Goal: Task Accomplishment & Management: Manage account settings

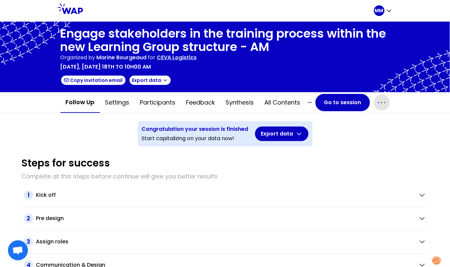
click at [381, 105] on icon "button" at bounding box center [382, 102] width 11 height 11
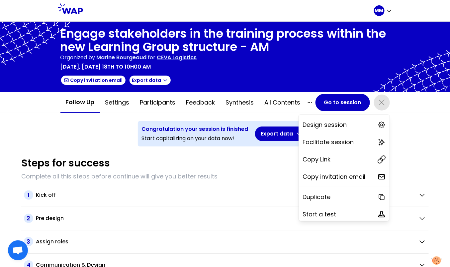
drag, startPoint x: 355, startPoint y: 158, endPoint x: 351, endPoint y: 129, distance: 29.3
click at [355, 158] on div "Copy Link" at bounding box center [344, 159] width 91 height 15
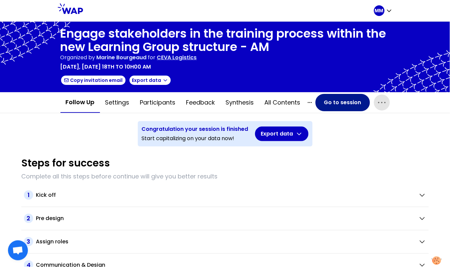
click at [336, 100] on button "Go to session" at bounding box center [343, 102] width 55 height 17
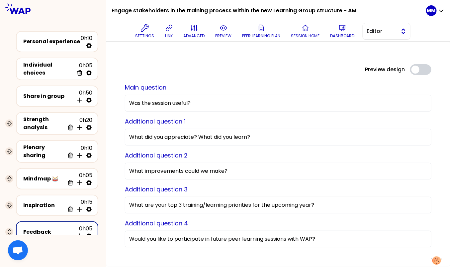
click at [390, 34] on span "Editor" at bounding box center [382, 31] width 30 height 8
click at [388, 59] on span "Facilitator" at bounding box center [391, 59] width 29 height 8
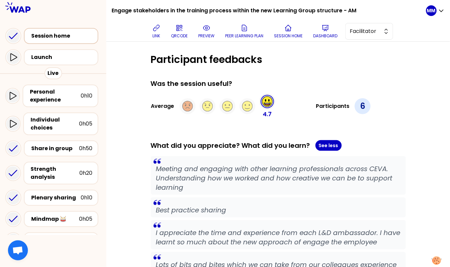
click at [51, 31] on div "Session home" at bounding box center [61, 36] width 74 height 16
click at [58, 37] on div "Session home" at bounding box center [63, 36] width 64 height 8
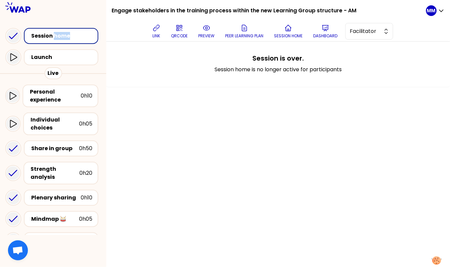
click at [58, 37] on div "Session home" at bounding box center [63, 36] width 64 height 8
click at [33, 34] on div "Session home" at bounding box center [63, 36] width 64 height 8
click at [14, 34] on icon at bounding box center [13, 35] width 13 height 13
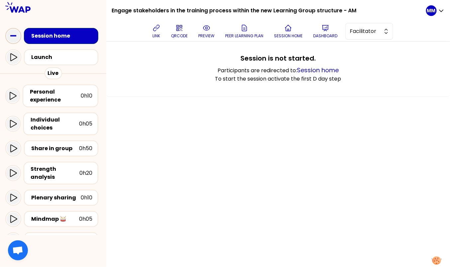
click at [377, 82] on div "Session is not started. Participants are redirected to: Session home To start t…" at bounding box center [279, 68] width 318 height 29
click at [77, 58] on div "Launch" at bounding box center [63, 57] width 64 height 8
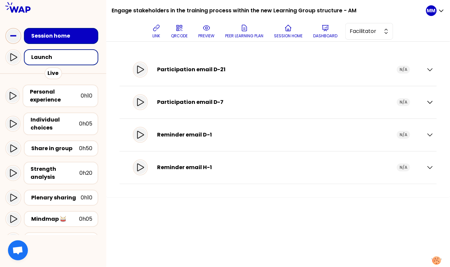
click at [78, 35] on div "Session home" at bounding box center [63, 36] width 64 height 8
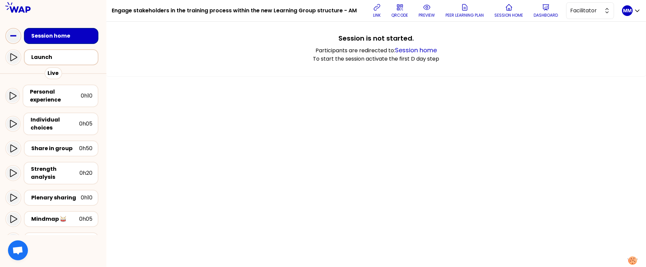
click at [53, 54] on div "Launch" at bounding box center [63, 57] width 64 height 8
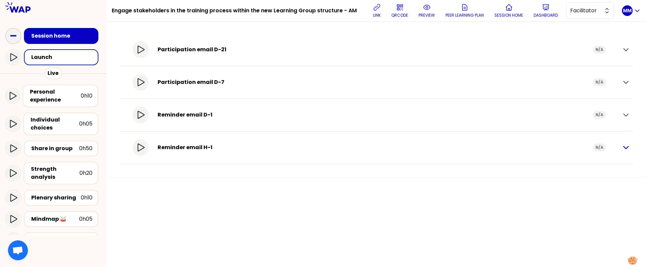
click at [450, 146] on icon "button" at bounding box center [626, 147] width 8 height 8
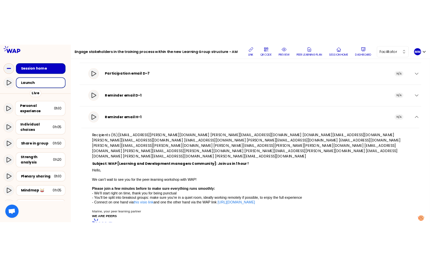
scroll to position [88, 0]
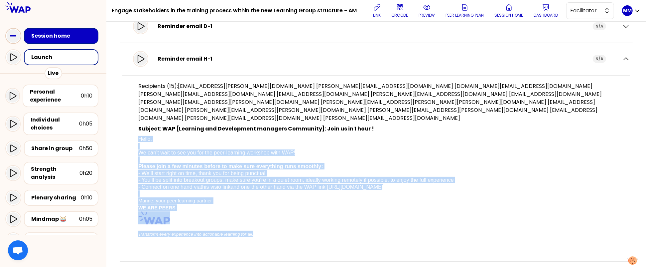
drag, startPoint x: 143, startPoint y: 128, endPoint x: 283, endPoint y: 209, distance: 161.9
click at [284, 224] on div "Recipients (15): lanna.langley@cevalogistics.com rebecca.du1@cevalogistics.com …" at bounding box center [376, 162] width 508 height 174
copy p "Hello, We can’t wait to see you for the peer-learning workshop with WAP! Please…"
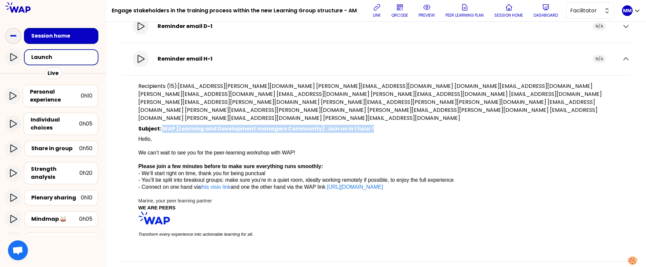
drag, startPoint x: 168, startPoint y: 119, endPoint x: 395, endPoint y: 123, distance: 226.4
click at [396, 125] on p "Subject: WAP [Learning and Development managers Community]: Join us in 1 hour !" at bounding box center [376, 129] width 476 height 8
copy p "WAP [Learning and Development managers Community]: Join us in 1 hour !"
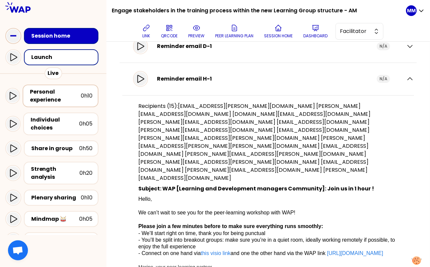
click at [50, 92] on div "Personal experience" at bounding box center [55, 96] width 51 height 16
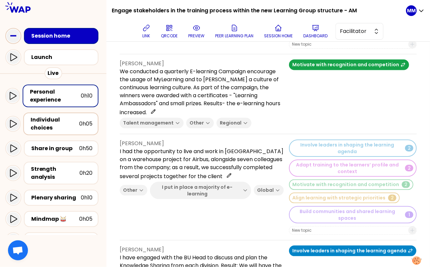
scroll to position [665, 0]
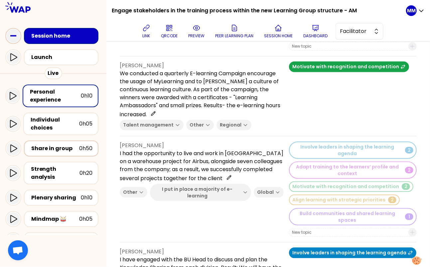
click at [65, 149] on div "Share in group" at bounding box center [55, 148] width 48 height 8
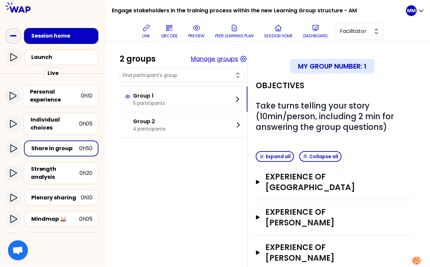
click at [221, 61] on button "Manage groups" at bounding box center [214, 58] width 47 height 9
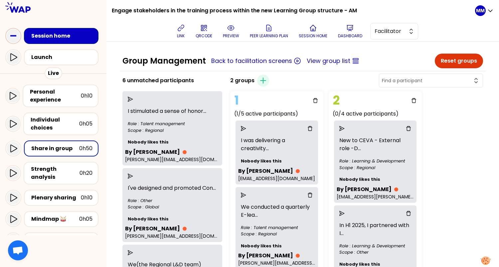
click at [443, 60] on button "Reset groups" at bounding box center [459, 61] width 48 height 15
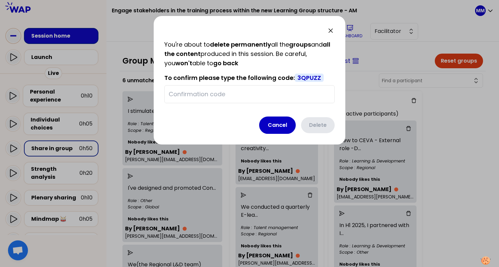
click at [307, 75] on span "3QPUZZ" at bounding box center [309, 77] width 29 height 8
drag, startPoint x: 307, startPoint y: 75, endPoint x: 298, endPoint y: 81, distance: 9.9
click at [307, 75] on span "3QPUZZ" at bounding box center [309, 77] width 29 height 8
copy span "3QPUZZ"
click at [263, 88] on div at bounding box center [249, 94] width 170 height 18
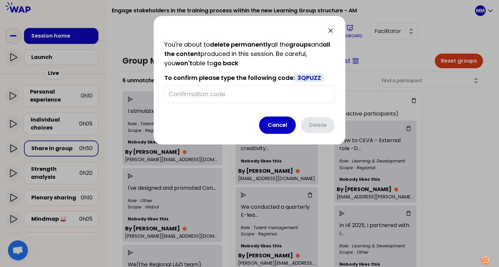
drag, startPoint x: 248, startPoint y: 93, endPoint x: 284, endPoint y: 85, distance: 36.0
click at [249, 93] on input "text" at bounding box center [250, 93] width 162 height 9
click at [306, 78] on span "3QPUZZ" at bounding box center [309, 77] width 29 height 8
copy span "3QPUZZ"
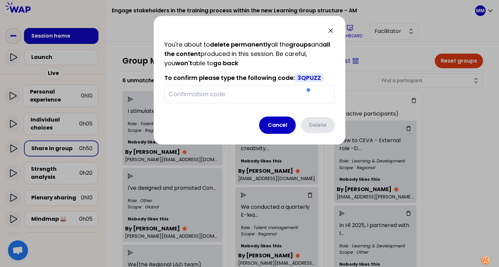
click at [244, 93] on input "text" at bounding box center [250, 93] width 162 height 9
paste input "3QPUZZ"
type input "3QPUZZ"
click at [313, 123] on button "Delete" at bounding box center [317, 124] width 35 height 17
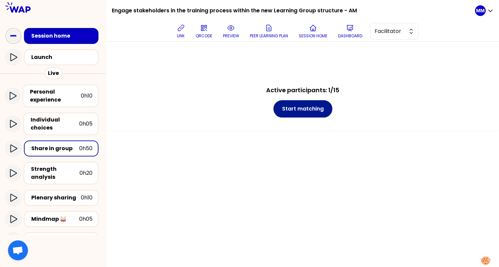
click at [300, 108] on button "Start matching" at bounding box center [302, 108] width 59 height 17
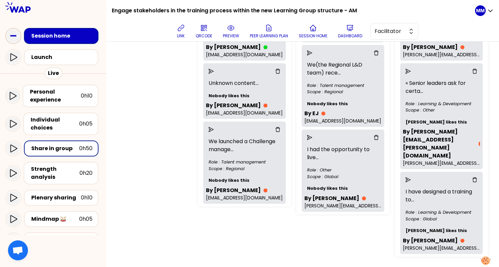
scroll to position [313, 0]
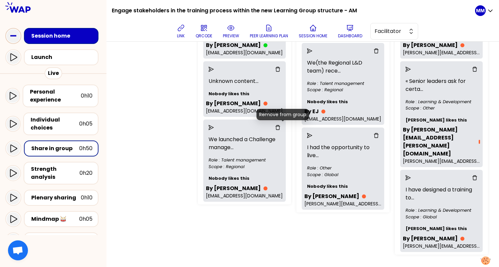
click at [280, 126] on icon "delete" at bounding box center [277, 127] width 5 height 5
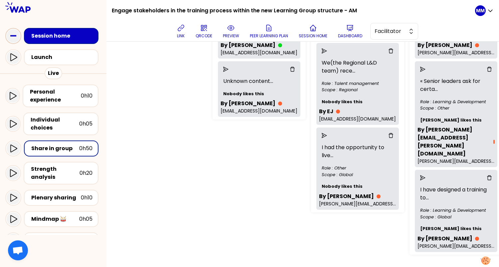
click at [393, 133] on icon "delete" at bounding box center [390, 135] width 5 height 5
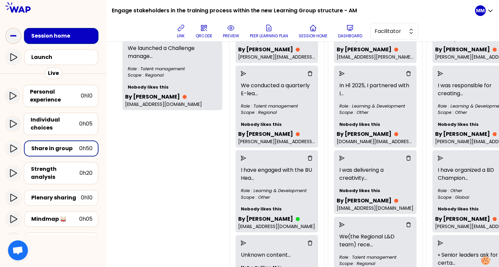
scroll to position [122, 0]
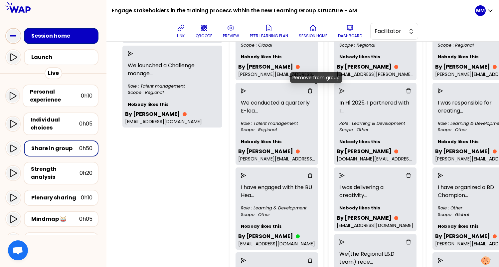
click at [312, 90] on icon "delete" at bounding box center [310, 90] width 5 height 5
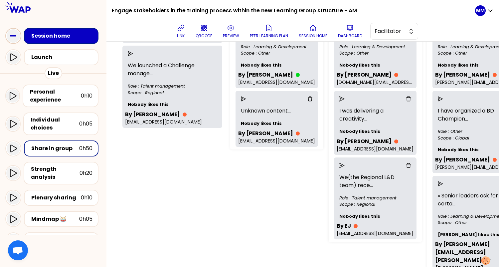
click at [206, 169] on div "3 unmatched participants We conducted a quarterly E-lea ... Role : Talent manag…" at bounding box center [172, 123] width 105 height 498
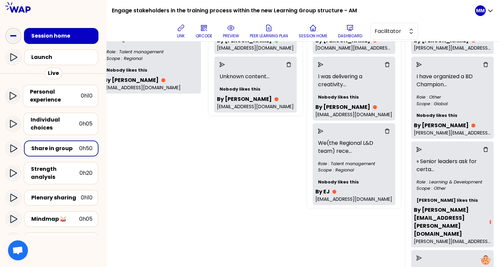
scroll to position [313, 44]
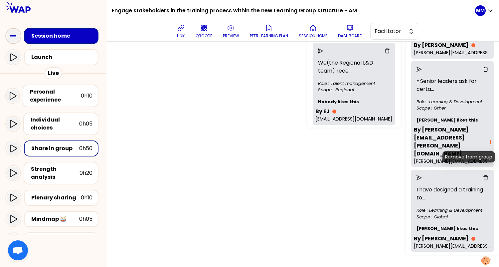
click at [450, 175] on icon "delete" at bounding box center [485, 177] width 5 height 5
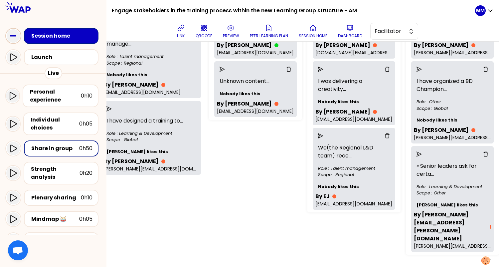
scroll to position [228, 44]
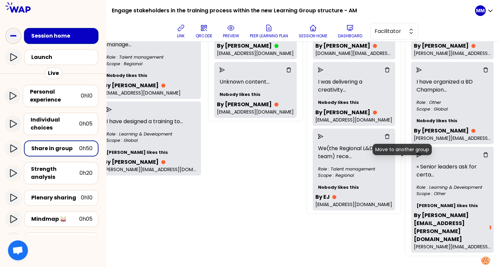
click at [416, 157] on icon "send" at bounding box center [418, 154] width 5 height 5
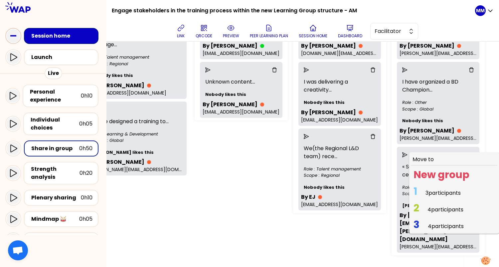
click at [417, 199] on span "1 3 participants" at bounding box center [437, 192] width 53 height 13
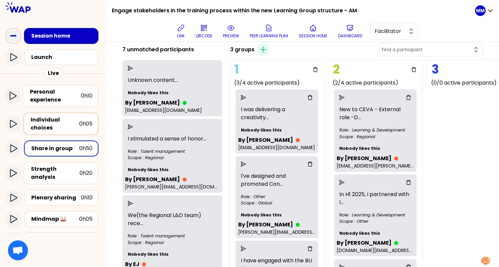
scroll to position [31, 0]
click at [133, 67] on icon "send" at bounding box center [130, 68] width 5 height 5
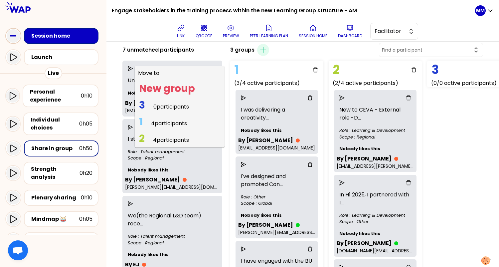
click at [163, 122] on span "4 participants" at bounding box center [169, 123] width 36 height 8
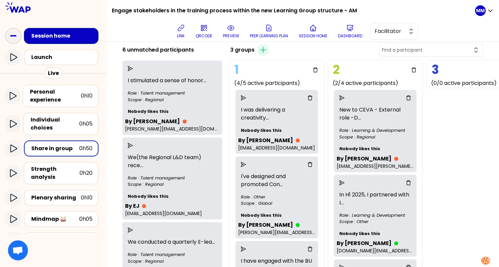
click at [268, 117] on p "I was delivering a creativity ..." at bounding box center [276, 113] width 77 height 21
click at [56, 95] on div "Personal experience" at bounding box center [55, 96] width 51 height 16
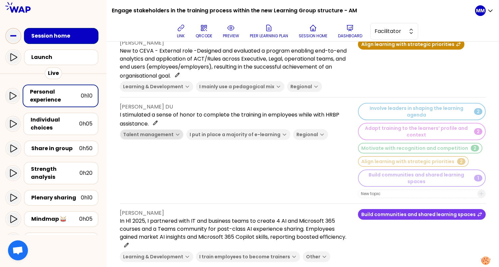
scroll to position [212, 0]
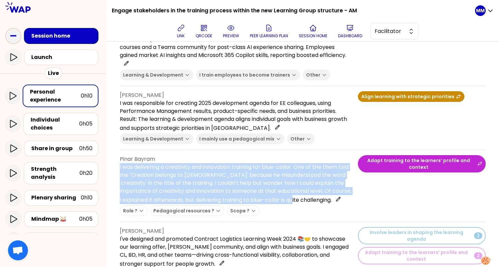
drag, startPoint x: 157, startPoint y: 202, endPoint x: 117, endPoint y: 162, distance: 56.4
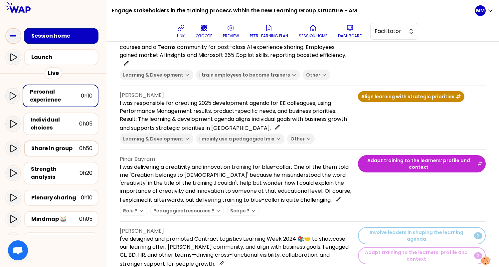
click at [60, 149] on div "Share in group" at bounding box center [55, 148] width 48 height 8
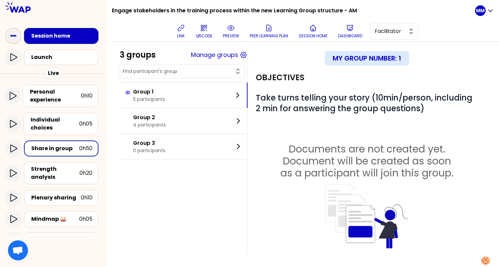
scroll to position [20, 0]
click at [219, 55] on button "Manage groups" at bounding box center [214, 54] width 47 height 9
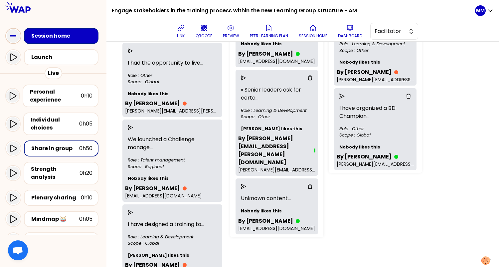
scroll to position [318, 0]
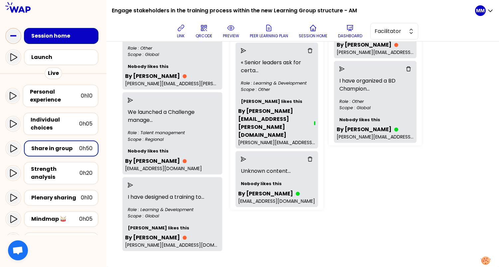
click at [268, 164] on p "Unknown content ..." at bounding box center [276, 170] width 77 height 13
click at [66, 146] on div "Share in group" at bounding box center [55, 148] width 48 height 8
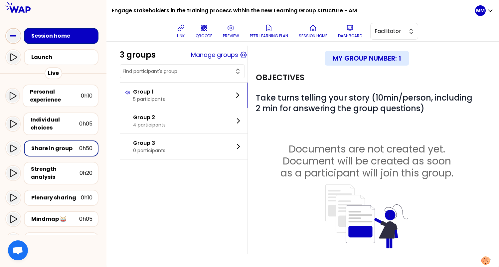
scroll to position [20, 0]
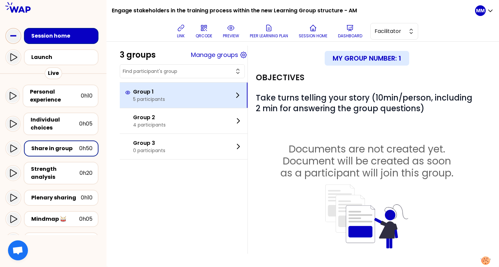
click at [186, 100] on div "Group 1 5 participants" at bounding box center [184, 94] width 128 height 25
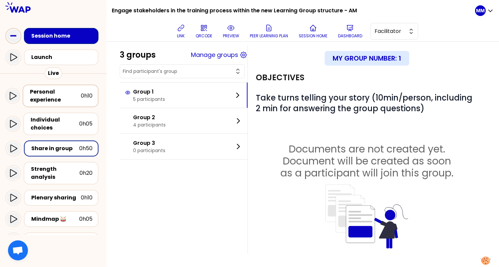
click at [52, 104] on div "Personal experience 0h10" at bounding box center [61, 95] width 76 height 23
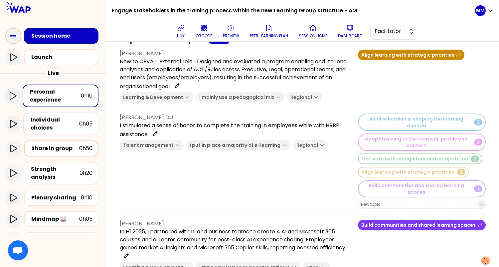
click at [67, 147] on div "Share in group" at bounding box center [55, 148] width 48 height 8
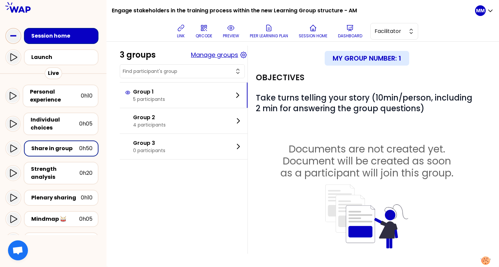
click at [218, 56] on button "Manage groups" at bounding box center [214, 54] width 47 height 9
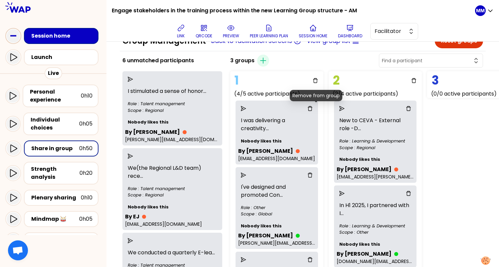
click at [313, 108] on icon "delete" at bounding box center [309, 108] width 5 height 5
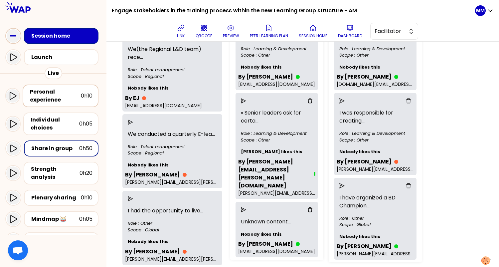
scroll to position [254, 0]
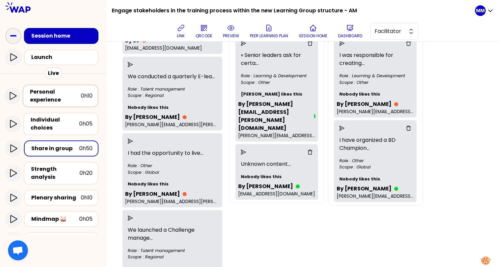
click at [55, 92] on div "Personal experience" at bounding box center [55, 96] width 51 height 16
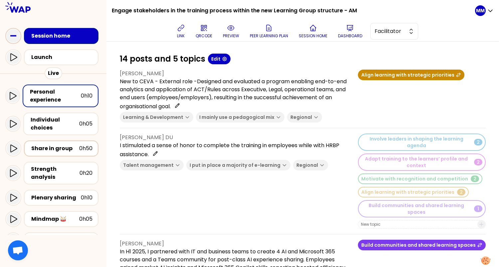
click at [68, 150] on div "Share in group" at bounding box center [55, 148] width 48 height 8
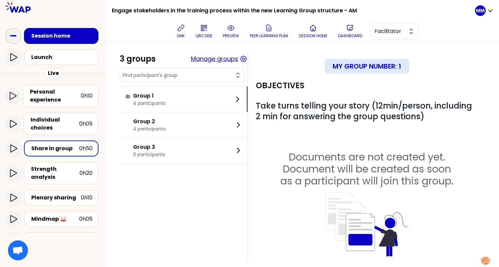
click at [231, 60] on button "Manage groups" at bounding box center [214, 58] width 47 height 9
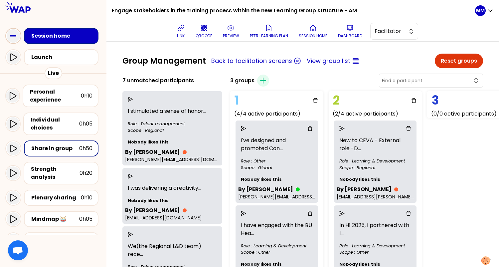
scroll to position [0, 32]
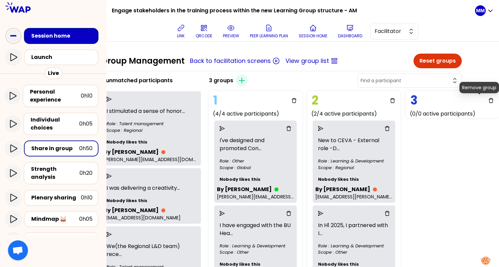
click at [450, 99] on icon "delete" at bounding box center [490, 100] width 5 height 5
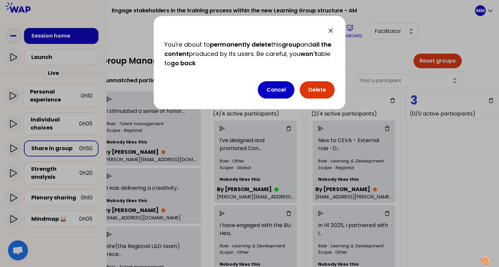
click at [321, 89] on button "Delete" at bounding box center [317, 89] width 35 height 17
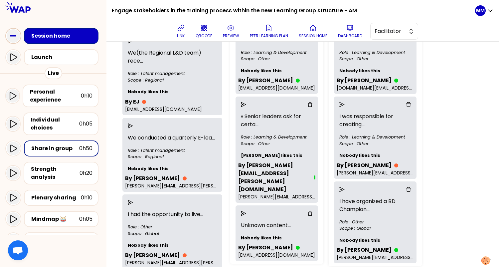
scroll to position [193, 0]
click at [181, 30] on icon at bounding box center [181, 28] width 8 height 8
click at [57, 97] on div "Personal experience" at bounding box center [55, 96] width 51 height 16
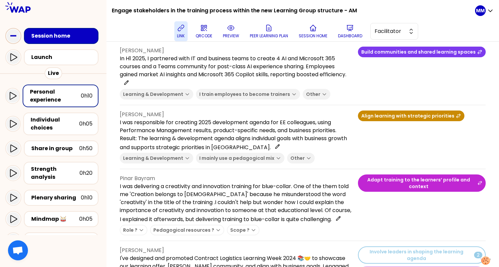
click at [232, 26] on icon at bounding box center [231, 28] width 8 height 8
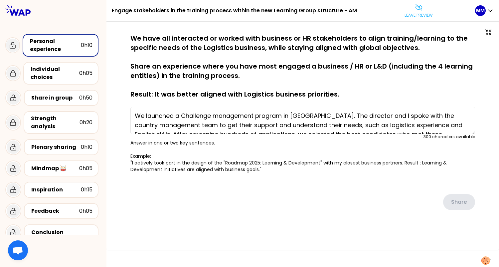
type textarea "In H1 2025, I partnered with IT and business teams to create 4 AI and Microsoft…"
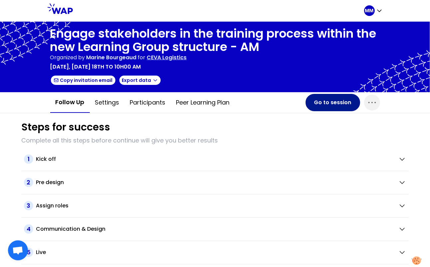
click at [326, 101] on button "Go to session" at bounding box center [333, 102] width 55 height 17
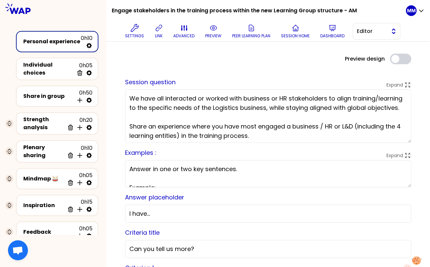
click at [367, 33] on span "Editor" at bounding box center [372, 31] width 30 height 8
click at [369, 57] on span "Facilitator" at bounding box center [380, 59] width 29 height 8
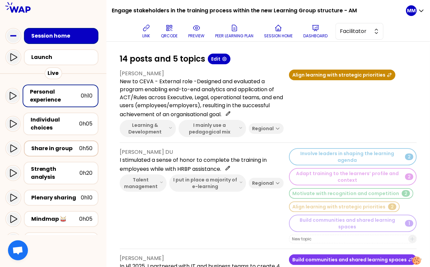
click at [63, 149] on div "Share in group" at bounding box center [55, 148] width 48 height 8
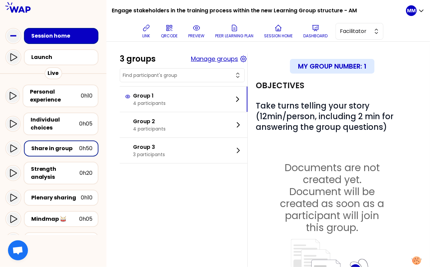
click at [225, 59] on button "Manage groups" at bounding box center [214, 58] width 47 height 9
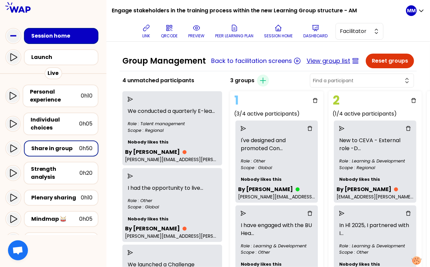
click at [323, 61] on button "View group list" at bounding box center [329, 60] width 44 height 9
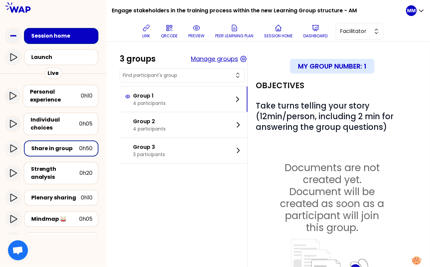
click at [230, 59] on button "Manage groups" at bounding box center [214, 58] width 47 height 9
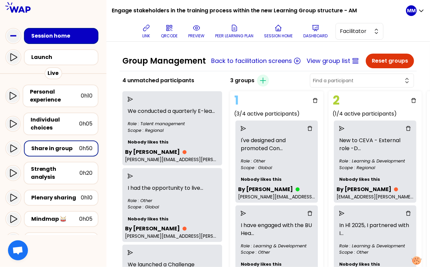
click at [304, 88] on div "3 groups Create group" at bounding box center [321, 80] width 189 height 16
click at [364, 84] on input "text" at bounding box center [358, 80] width 90 height 7
type input "seb"
click at [327, 82] on div "3 groups Create group seb No result found" at bounding box center [321, 80] width 189 height 16
click at [360, 84] on input "text" at bounding box center [358, 80] width 90 height 7
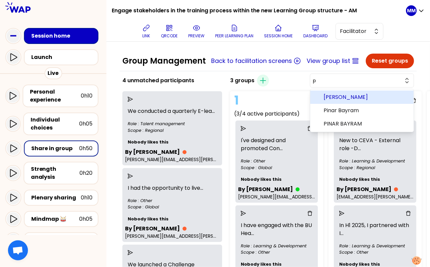
click at [379, 101] on span "Pauline REN" at bounding box center [365, 97] width 85 height 8
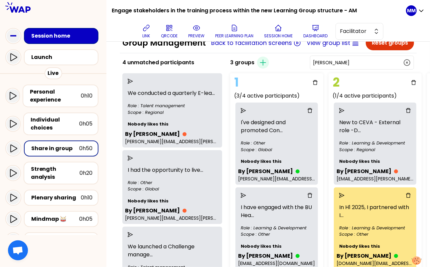
scroll to position [17, 0]
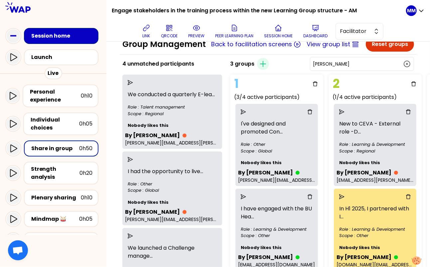
click at [378, 67] on input "Pauline REN" at bounding box center [358, 64] width 90 height 7
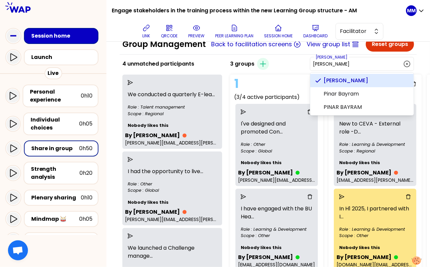
click at [378, 67] on input "Pauline REN" at bounding box center [358, 64] width 90 height 7
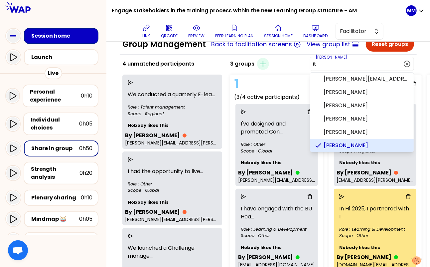
scroll to position [0, 0]
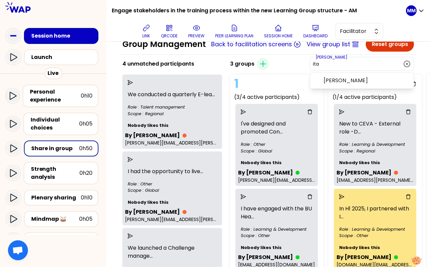
click at [377, 84] on span "gita novianti" at bounding box center [365, 80] width 85 height 8
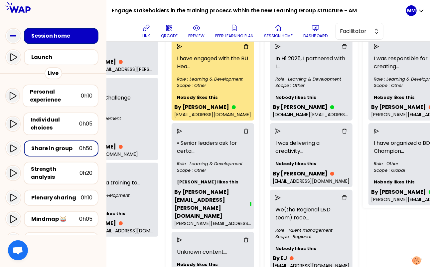
scroll to position [201, 64]
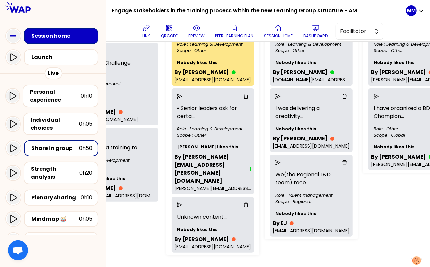
click at [380, 211] on div "Group Management Back to facilitation screens View group list Reset groups 4 un…" at bounding box center [267, 154] width 323 height 225
click at [347, 165] on icon "delete" at bounding box center [344, 162] width 5 height 5
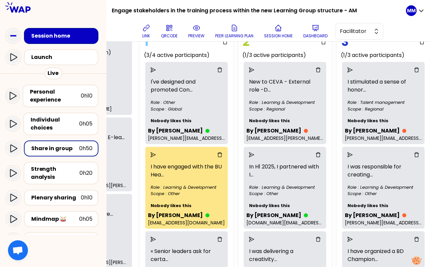
scroll to position [48, 101]
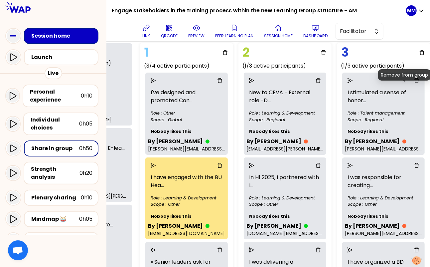
click at [414, 83] on icon "delete" at bounding box center [416, 80] width 5 height 5
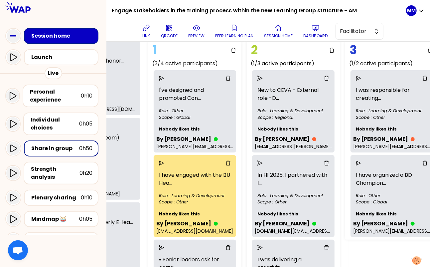
scroll to position [0, 82]
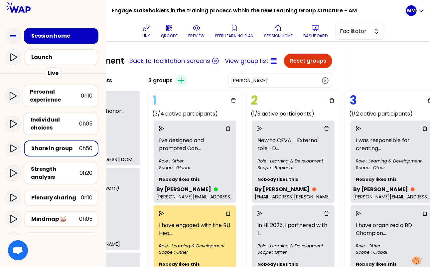
click at [284, 84] on input "gita novianti" at bounding box center [276, 80] width 90 height 7
drag, startPoint x: 358, startPoint y: 70, endPoint x: 330, endPoint y: 77, distance: 29.3
click at [358, 70] on div "Group Management Back to facilitation screens View group list Reset groups 6 un…" at bounding box center [267, 154] width 323 height 225
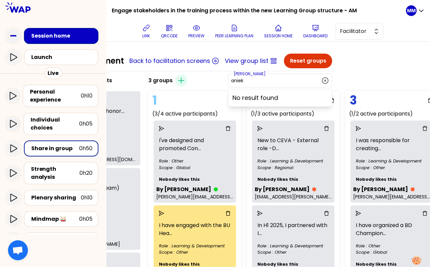
type input "gita novianti"
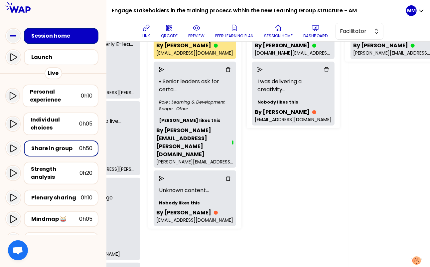
scroll to position [219, 82]
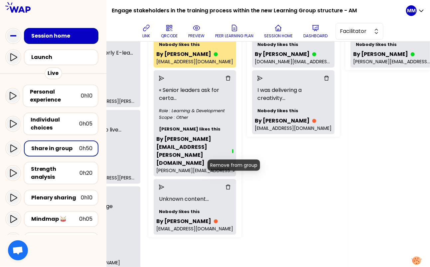
drag, startPoint x: 234, startPoint y: 177, endPoint x: 239, endPoint y: 171, distance: 8.0
click at [231, 184] on icon "delete" at bounding box center [227, 186] width 5 height 5
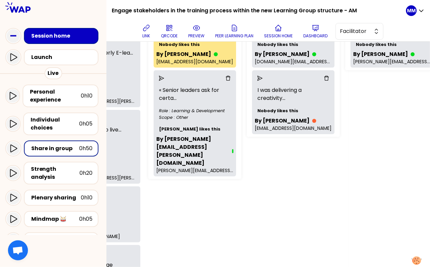
click at [263, 81] on icon "send" at bounding box center [259, 77] width 5 height 5
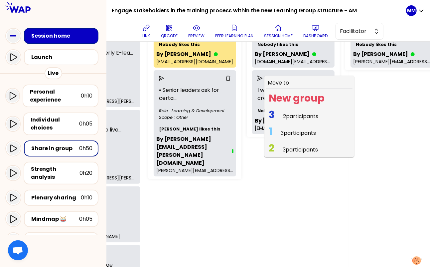
click at [300, 137] on span "3 participants" at bounding box center [298, 133] width 35 height 8
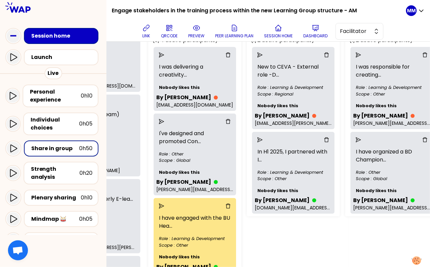
scroll to position [73, 101]
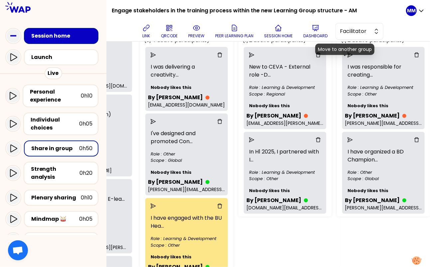
click at [347, 58] on icon "send" at bounding box center [349, 54] width 5 height 5
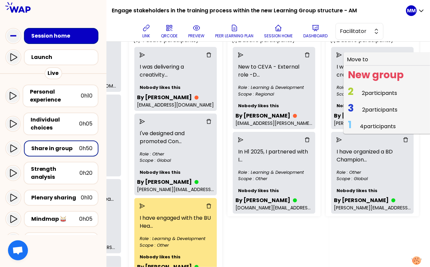
click at [368, 99] on span "2 2 participants" at bounding box center [372, 92] width 55 height 13
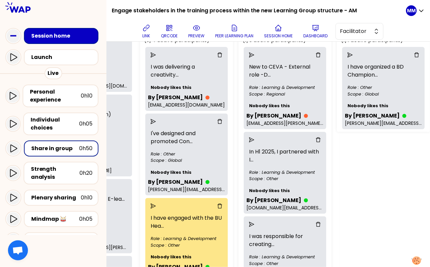
click at [347, 58] on icon "send" at bounding box center [349, 54] width 5 height 5
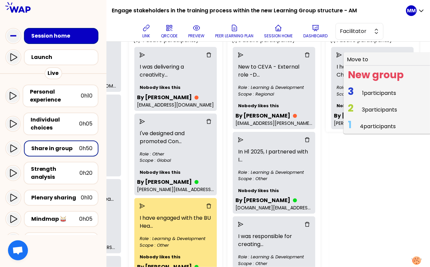
click at [371, 113] on span "3 participants" at bounding box center [379, 110] width 35 height 8
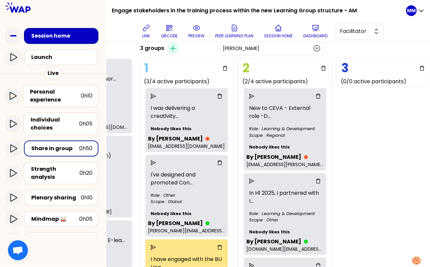
scroll to position [0, 100]
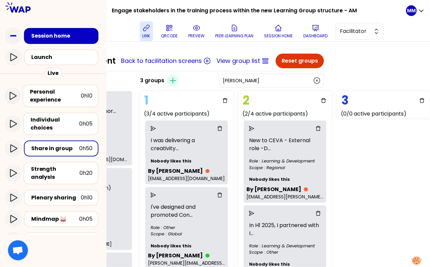
click at [147, 33] on p "link" at bounding box center [147, 35] width 8 height 5
drag, startPoint x: 149, startPoint y: 30, endPoint x: 171, endPoint y: 17, distance: 24.9
click at [149, 30] on icon at bounding box center [146, 28] width 8 height 8
drag, startPoint x: 349, startPoint y: 163, endPoint x: 342, endPoint y: 160, distance: 7.9
click at [349, 163] on div "Group Management Back to facilitation screens View group list Reset groups 7 un…" at bounding box center [267, 154] width 323 height 225
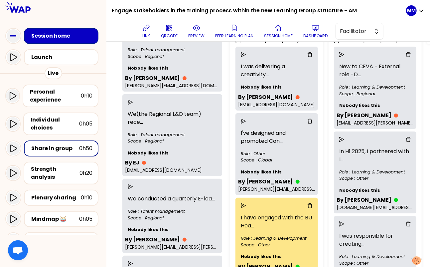
scroll to position [0, 0]
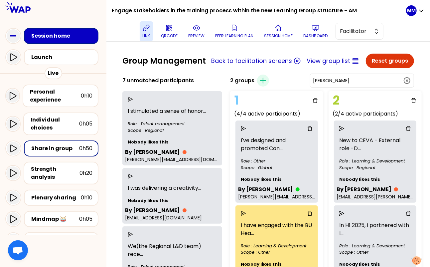
click at [149, 31] on icon at bounding box center [146, 28] width 8 height 8
click at [57, 97] on div "Personal experience" at bounding box center [55, 96] width 51 height 16
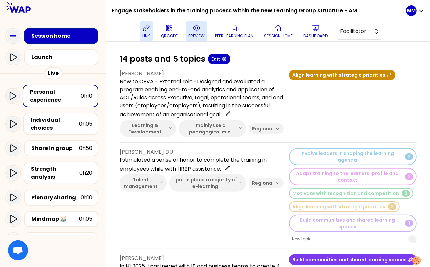
click at [193, 33] on p "preview" at bounding box center [196, 35] width 16 height 5
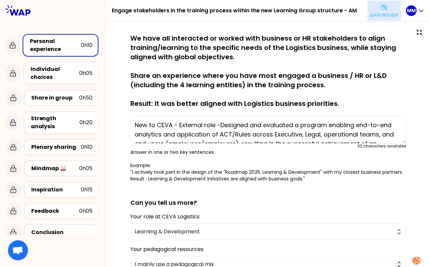
click at [380, 11] on button "Leave preview" at bounding box center [384, 11] width 34 height 20
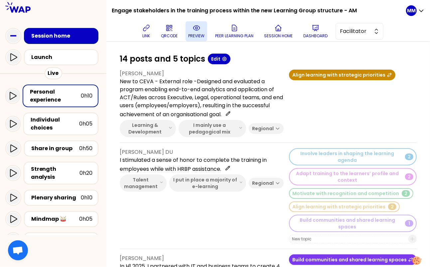
click at [196, 28] on icon at bounding box center [196, 28] width 6 height 5
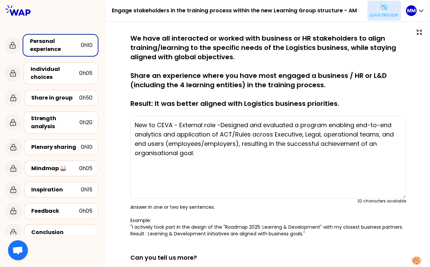
drag, startPoint x: 398, startPoint y: 142, endPoint x: 394, endPoint y: 192, distance: 50.7
click at [394, 192] on textarea "New to CEVA - External role -Designed and evaluated a program enabling end-to-e…" at bounding box center [268, 157] width 276 height 82
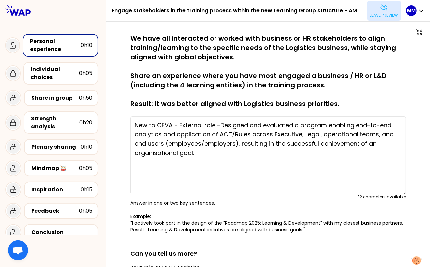
click at [381, 13] on p "Leave preview" at bounding box center [384, 15] width 28 height 5
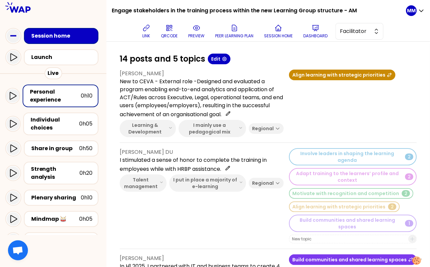
drag, startPoint x: 268, startPoint y: 60, endPoint x: 267, endPoint y: 53, distance: 7.3
click at [268, 60] on div "14 posts and 5 topics Edit" at bounding box center [268, 59] width 297 height 11
click at [318, 29] on icon at bounding box center [316, 28] width 8 height 8
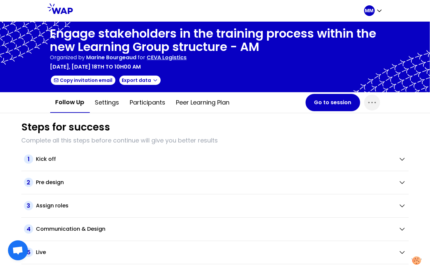
click at [183, 69] on div "June 2025, Wednesday 18th to 10h00 am" at bounding box center [215, 67] width 330 height 8
click at [168, 57] on p "CEVA Logistics" at bounding box center [167, 58] width 40 height 8
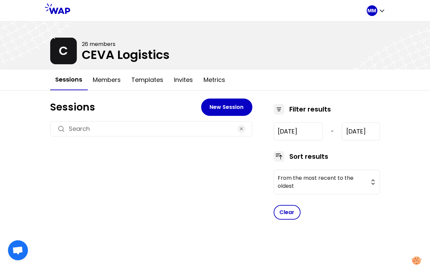
type input "2025-6-18"
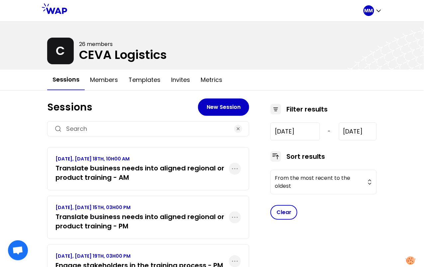
click at [130, 219] on h3 "Translate business needs into aligned regional or product training - PM" at bounding box center [143, 221] width 174 height 19
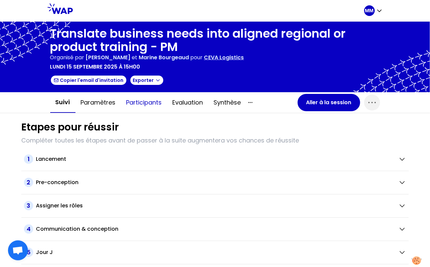
click at [144, 101] on button "Participants" at bounding box center [144, 102] width 46 height 20
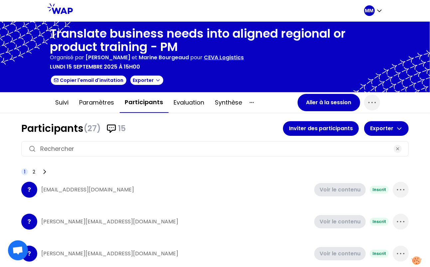
click at [165, 144] on input at bounding box center [214, 148] width 349 height 9
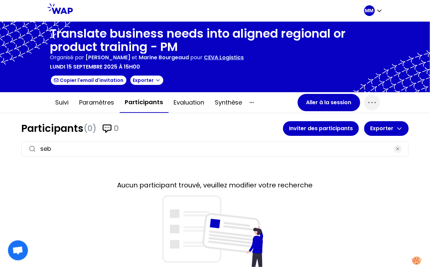
type input "seba"
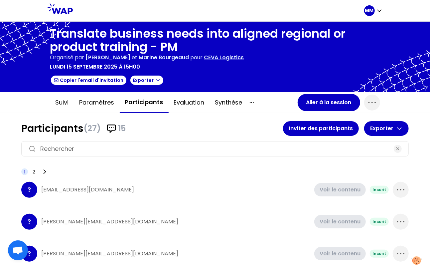
click at [141, 100] on button "Participants" at bounding box center [144, 102] width 49 height 21
click at [243, 57] on p "CEVA Logistics" at bounding box center [224, 58] width 40 height 8
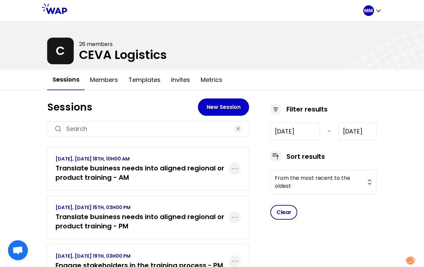
click at [150, 172] on h3 "Translate business needs into aligned regional or product training - AM" at bounding box center [143, 172] width 174 height 19
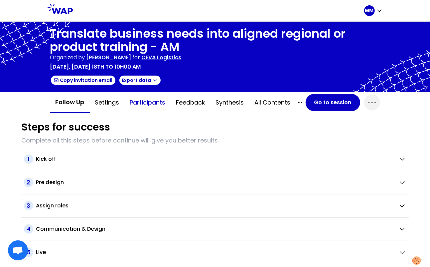
click at [150, 104] on button "Participants" at bounding box center [148, 102] width 46 height 20
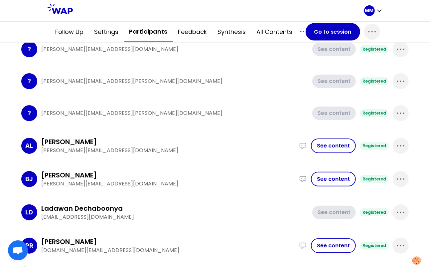
scroll to position [561, 0]
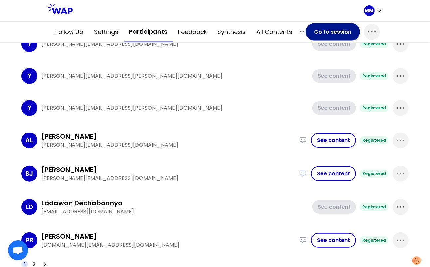
click at [341, 33] on button "Go to session" at bounding box center [333, 31] width 55 height 17
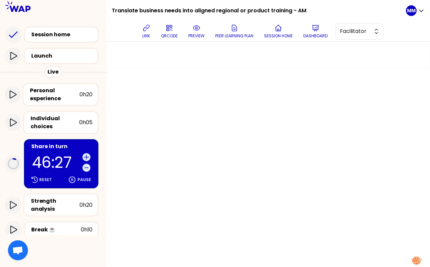
drag, startPoint x: 74, startPoint y: 143, endPoint x: 77, endPoint y: 143, distance: 3.4
click at [74, 144] on div "Share in turn" at bounding box center [61, 146] width 61 height 8
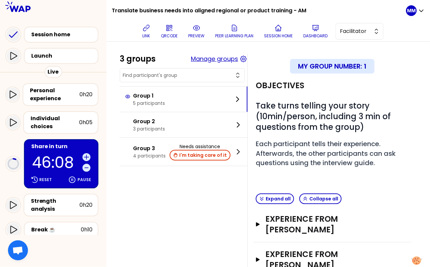
click at [215, 58] on button "Manage groups" at bounding box center [214, 58] width 47 height 9
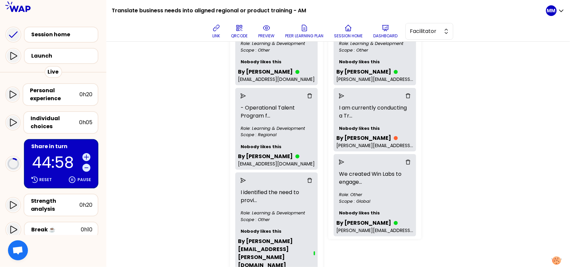
scroll to position [300, 0]
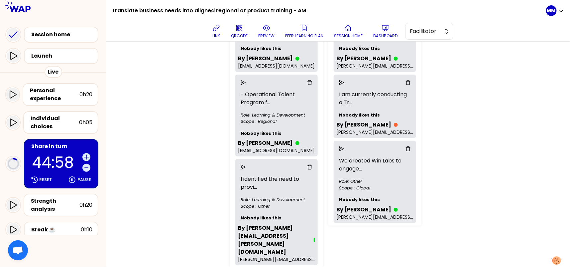
click at [430, 113] on div "3 groups Create group 1 (5/5 active participants) I saw colleagues struggled wi…" at bounding box center [391, 22] width 329 height 498
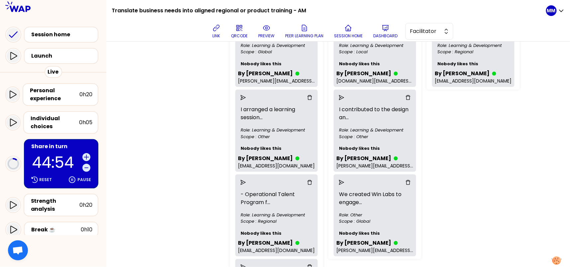
scroll to position [0, 0]
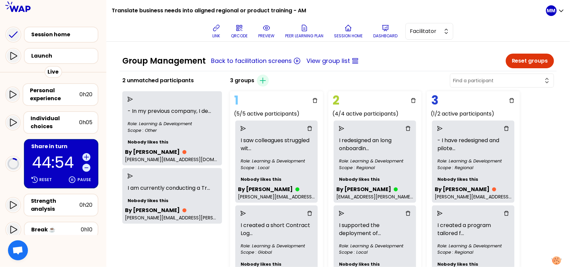
drag, startPoint x: 214, startPoint y: 28, endPoint x: 243, endPoint y: 30, distance: 28.3
click at [215, 28] on button "link" at bounding box center [216, 31] width 13 height 20
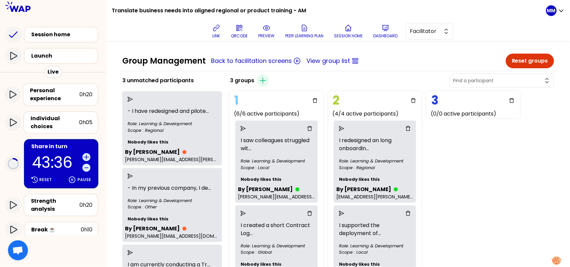
drag, startPoint x: 235, startPoint y: 127, endPoint x: 239, endPoint y: 133, distance: 6.8
click at [241, 127] on icon "send" at bounding box center [243, 128] width 5 height 5
drag, startPoint x: 51, startPoint y: 159, endPoint x: 59, endPoint y: 158, distance: 8.5
click at [51, 159] on p "43:06" at bounding box center [56, 162] width 48 height 15
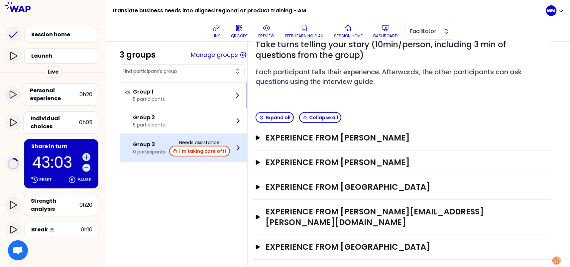
click at [208, 153] on button "I'm taking care of it" at bounding box center [199, 151] width 61 height 11
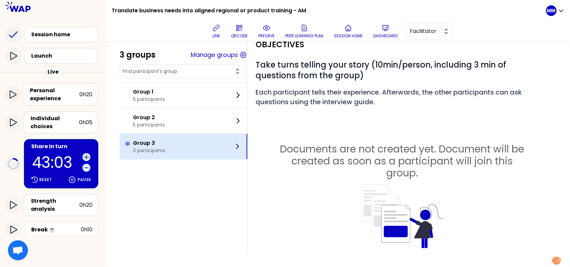
scroll to position [26, 0]
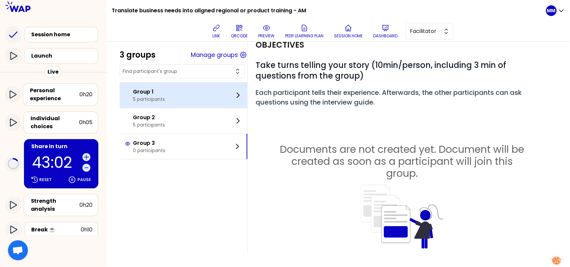
click at [186, 100] on div "Group 1 5 participants" at bounding box center [184, 94] width 128 height 25
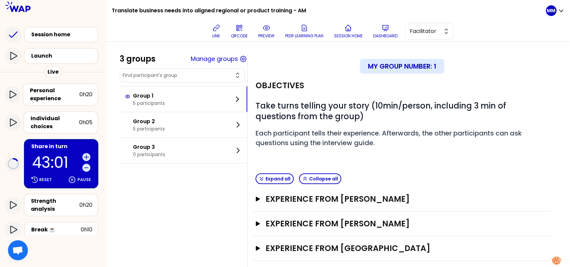
scroll to position [61, 0]
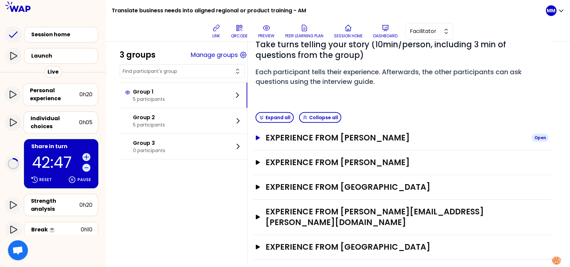
click at [332, 135] on h3 "Experience from Beatriz Jodra" at bounding box center [396, 137] width 261 height 11
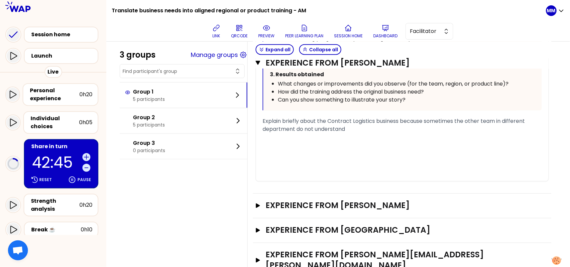
scroll to position [413, 0]
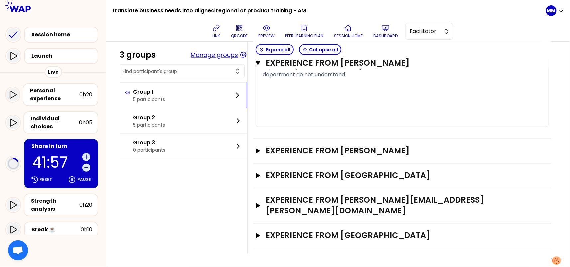
click at [211, 55] on button "Manage groups" at bounding box center [214, 54] width 47 height 9
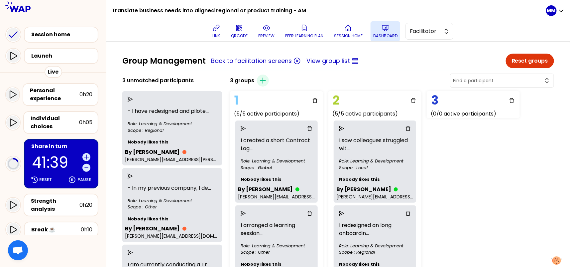
click at [388, 30] on icon at bounding box center [386, 28] width 8 height 8
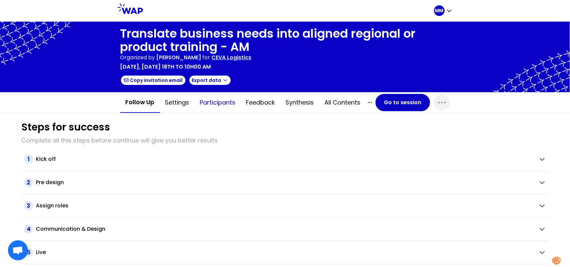
click at [217, 103] on button "Participants" at bounding box center [218, 102] width 46 height 20
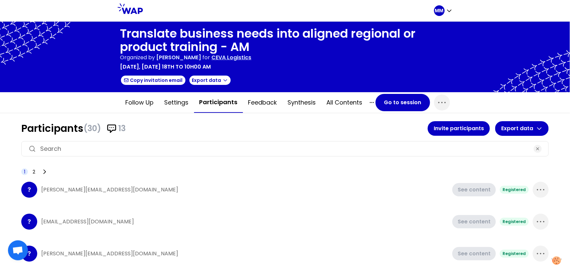
click at [206, 144] on input at bounding box center [285, 148] width 490 height 9
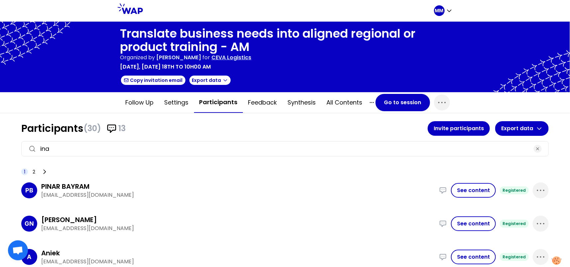
type input "inar"
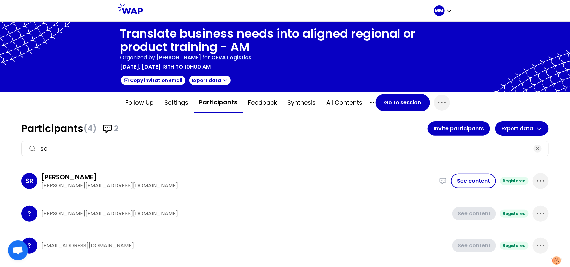
type input "se"
click at [56, 62] on div at bounding box center [285, 57] width 570 height 70
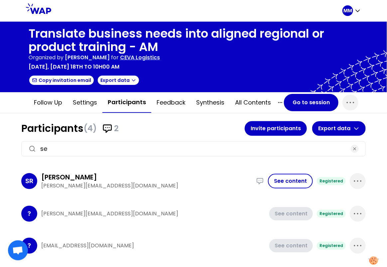
click at [202, 124] on h1 "Participants (4) 2" at bounding box center [132, 128] width 223 height 12
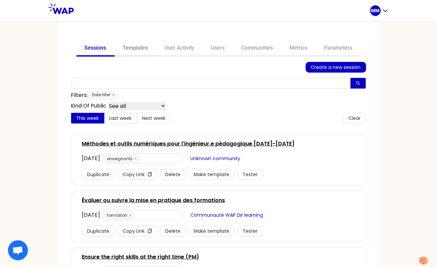
click at [137, 48] on link "Templates" at bounding box center [136, 49] width 42 height 16
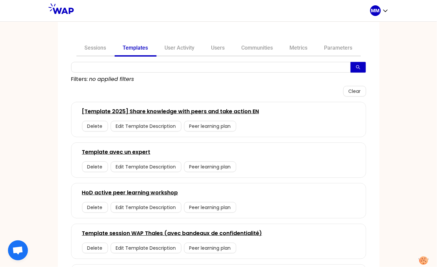
click at [87, 49] on link "Sessions" at bounding box center [95, 49] width 38 height 16
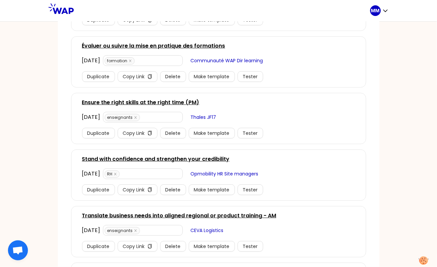
scroll to position [155, 0]
click at [179, 214] on link "Translate business needs into aligned regional or product training - AM" at bounding box center [179, 215] width 194 height 8
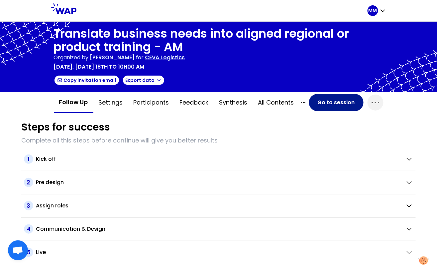
click at [329, 94] on button "Go to session" at bounding box center [336, 102] width 55 height 17
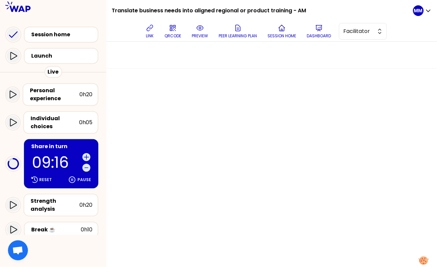
click at [325, 100] on div at bounding box center [271, 154] width 331 height 225
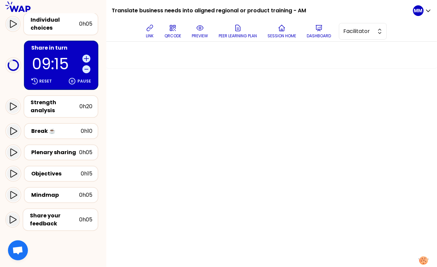
scroll to position [125, 0]
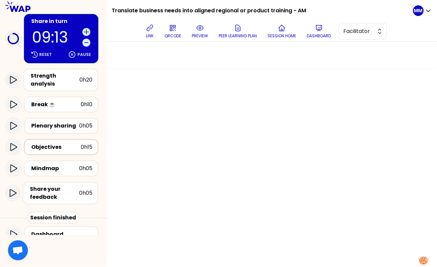
click at [65, 143] on div "Objectives" at bounding box center [56, 147] width 50 height 8
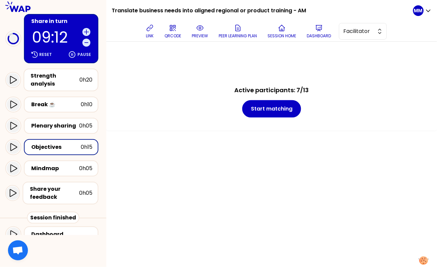
drag, startPoint x: 207, startPoint y: 31, endPoint x: 208, endPoint y: 37, distance: 6.2
click at [207, 32] on button "preview" at bounding box center [200, 31] width 22 height 20
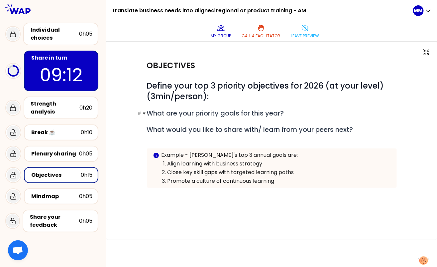
scroll to position [28, 0]
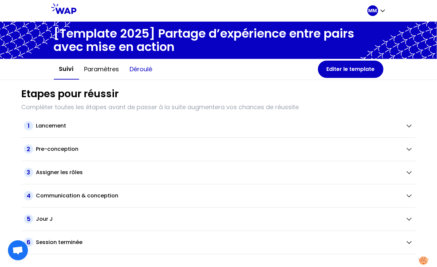
click at [137, 74] on button "Déroulé" at bounding box center [141, 69] width 33 height 20
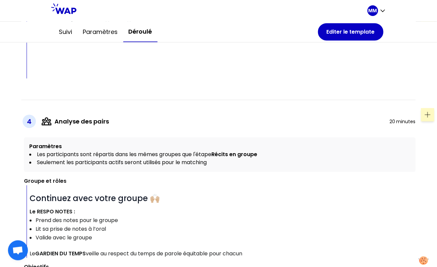
scroll to position [1064, 0]
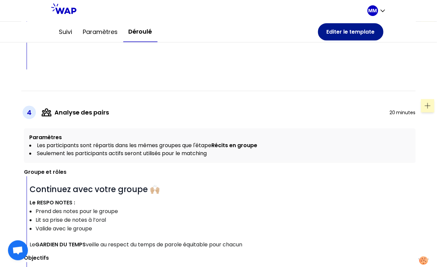
click at [339, 28] on button "Editer le template" at bounding box center [350, 31] width 65 height 17
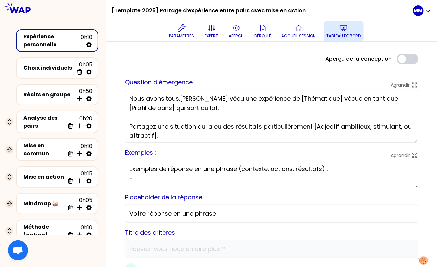
click at [336, 34] on p "Tableau de bord" at bounding box center [344, 35] width 34 height 5
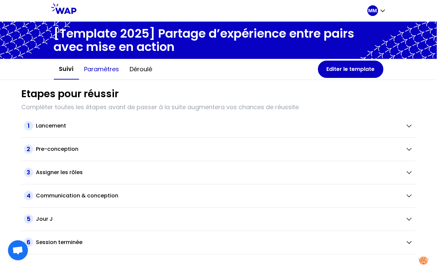
click at [112, 65] on button "Paramètres" at bounding box center [102, 69] width 46 height 20
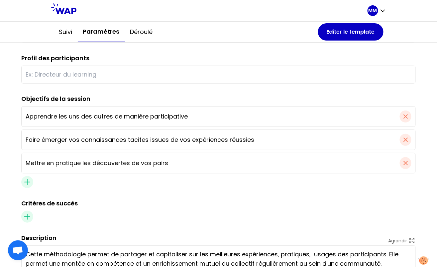
scroll to position [162, 0]
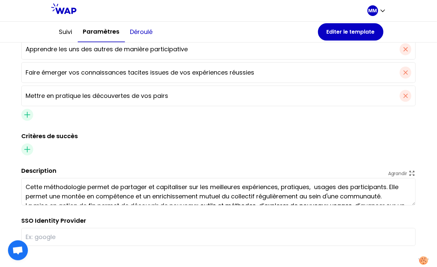
click at [135, 31] on button "Déroulé" at bounding box center [141, 32] width 33 height 20
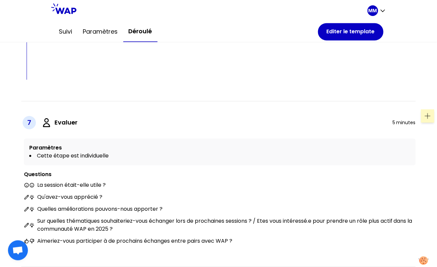
scroll to position [1992, 0]
click at [358, 37] on button "Editer le template" at bounding box center [350, 31] width 65 height 17
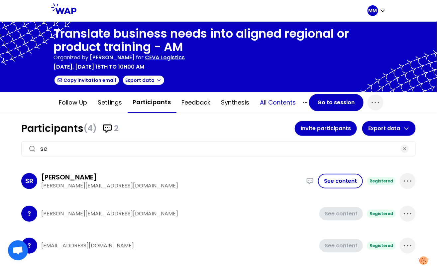
drag, startPoint x: 265, startPoint y: 100, endPoint x: 270, endPoint y: 118, distance: 18.3
click at [266, 100] on button "All contents" at bounding box center [278, 102] width 47 height 20
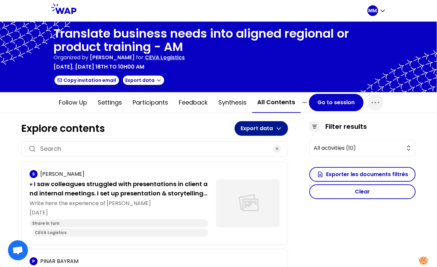
click at [261, 130] on button "Export data" at bounding box center [262, 128] width 54 height 15
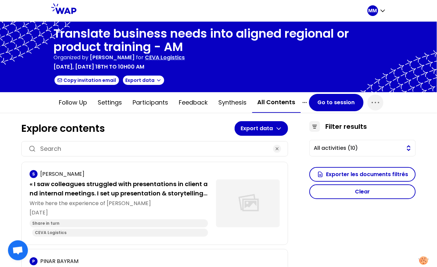
click at [345, 148] on span "All activities (10)" at bounding box center [358, 148] width 88 height 8
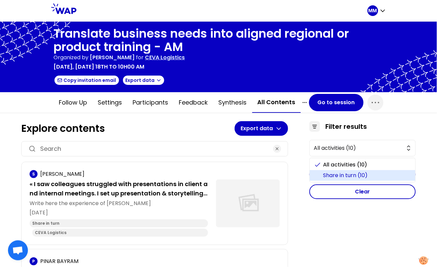
click at [344, 175] on span "Share in turn (10)" at bounding box center [366, 175] width 87 height 8
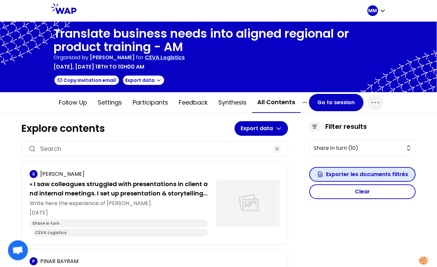
click at [341, 173] on button "Exporter les documents filtrés" at bounding box center [363, 174] width 106 height 15
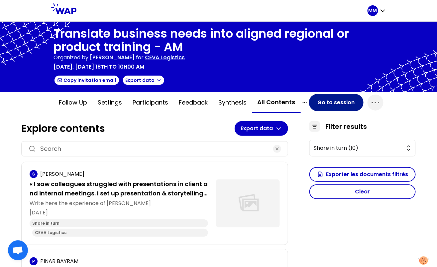
click at [336, 104] on button "Go to session" at bounding box center [336, 102] width 55 height 17
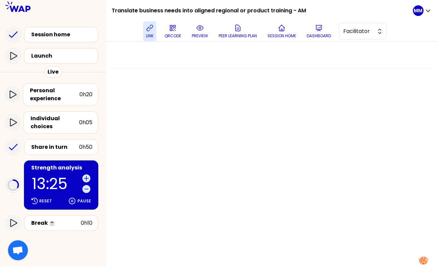
click at [150, 31] on icon at bounding box center [150, 28] width 8 height 8
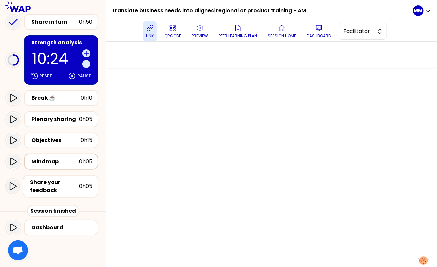
click at [63, 159] on div "Mindmap" at bounding box center [55, 162] width 48 height 8
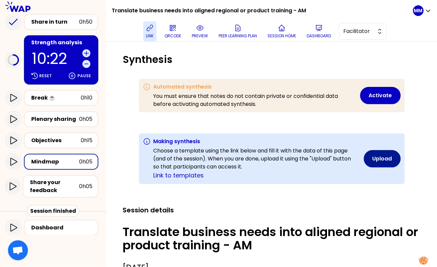
click at [386, 158] on button "Upload" at bounding box center [382, 158] width 37 height 17
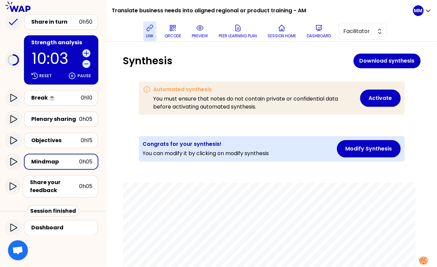
click at [58, 43] on div "Strength analysis" at bounding box center [61, 43] width 61 height 8
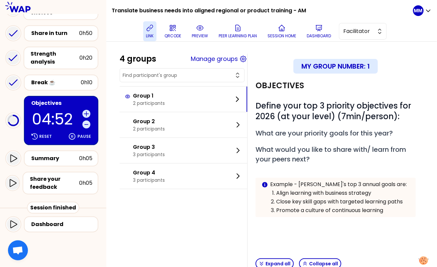
scroll to position [105, 0]
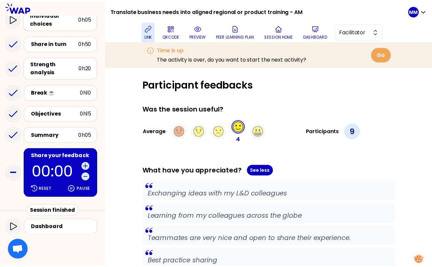
scroll to position [99, 0]
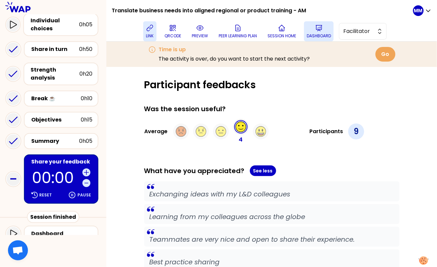
click at [321, 33] on p "Dashboard" at bounding box center [319, 35] width 24 height 5
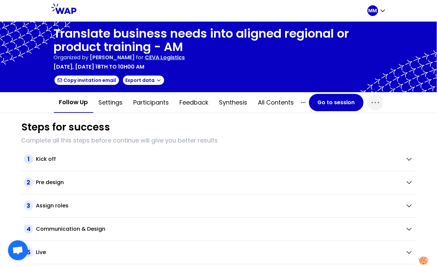
click at [185, 57] on p "CEVA Logistics" at bounding box center [165, 58] width 40 height 8
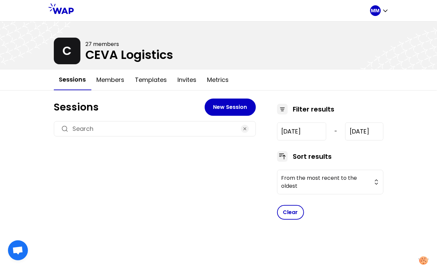
type input "2025-6-18"
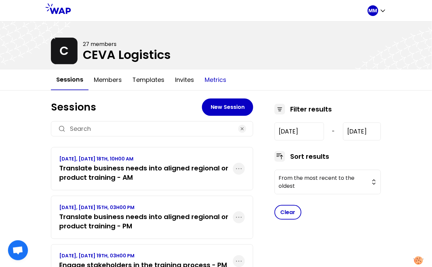
click at [211, 80] on button "Metrics" at bounding box center [215, 80] width 32 height 20
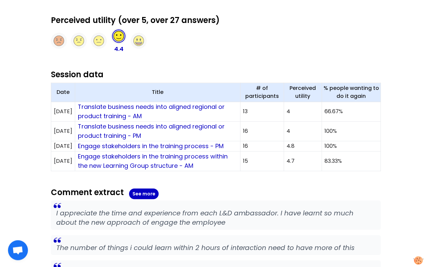
scroll to position [224, 0]
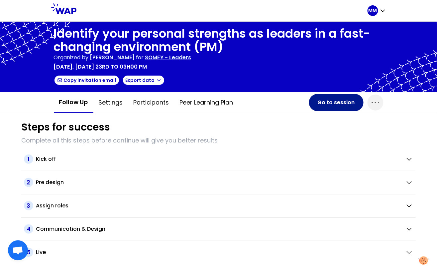
click at [327, 103] on button "Go to session" at bounding box center [336, 102] width 55 height 17
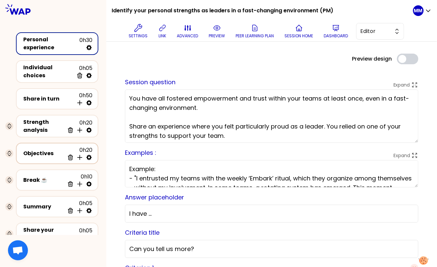
drag, startPoint x: 35, startPoint y: 152, endPoint x: 40, endPoint y: 153, distance: 5.0
click at [35, 152] on div "Objectives" at bounding box center [43, 153] width 41 height 8
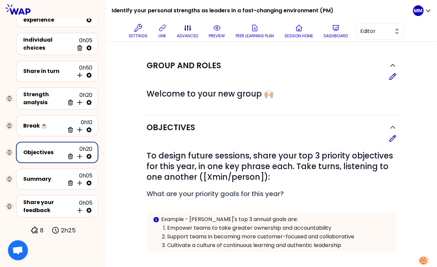
scroll to position [20, 0]
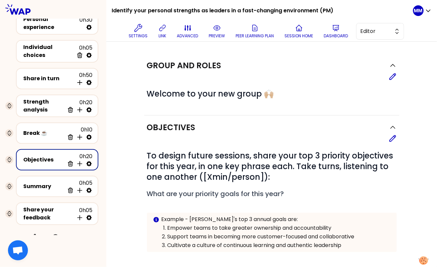
click at [90, 161] on icon at bounding box center [88, 163] width 5 height 5
select select "3"
select select "activity"
select select "share"
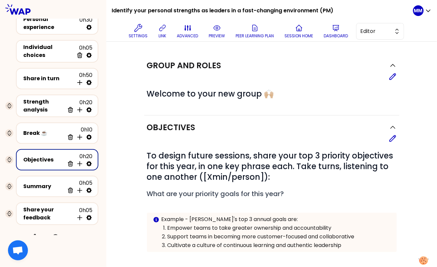
select select "false"
select select "Each"
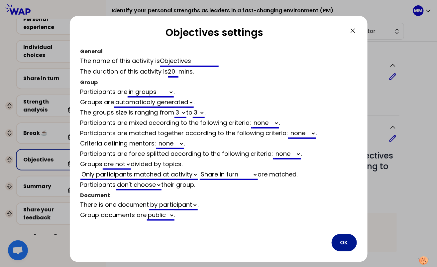
click at [348, 234] on button "OK" at bounding box center [344, 242] width 25 height 17
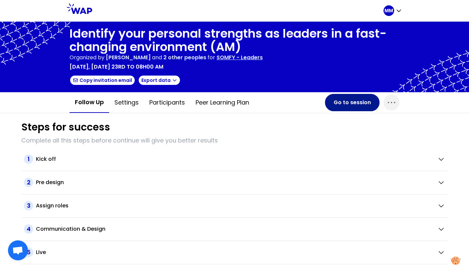
click at [348, 99] on button "Go to session" at bounding box center [352, 102] width 55 height 17
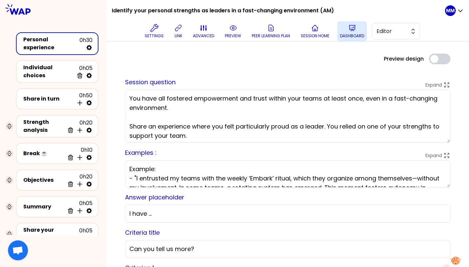
click at [347, 28] on button "Dashboard" at bounding box center [352, 31] width 30 height 20
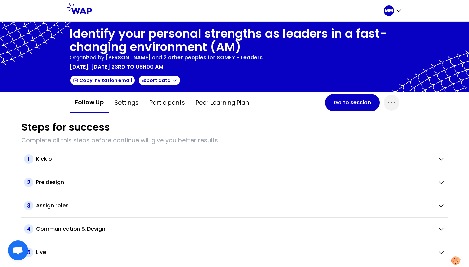
click at [244, 54] on p "SOMFY - Leaders" at bounding box center [239, 58] width 46 height 8
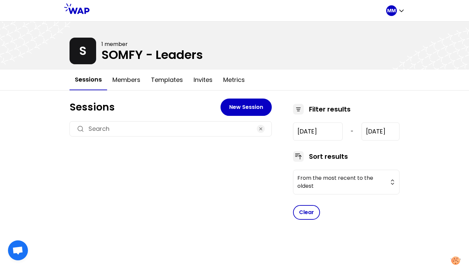
type input "[DATE]"
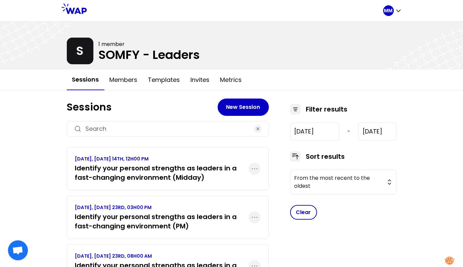
click at [181, 189] on div "[DATE], [DATE] 14TH, 12H00 PM Identify your personal strengths as leaders in a …" at bounding box center [168, 168] width 202 height 43
click at [185, 177] on h3 "Identify your personal strengths as leaders in a fast-changing environment (Mid…" at bounding box center [162, 172] width 174 height 19
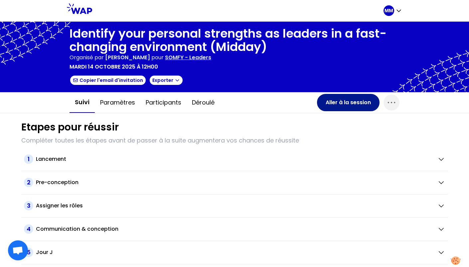
click at [335, 100] on button "Aller à la session" at bounding box center [348, 102] width 63 height 17
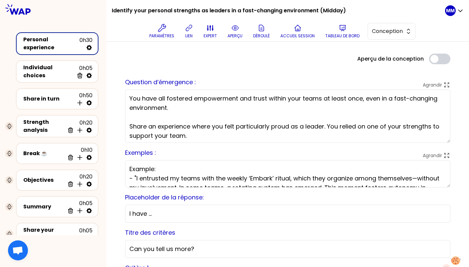
drag, startPoint x: 8, startPoint y: 172, endPoint x: 315, endPoint y: 3, distance: 350.0
click at [88, 181] on icon at bounding box center [89, 184] width 7 height 7
select select "3"
select select "activity"
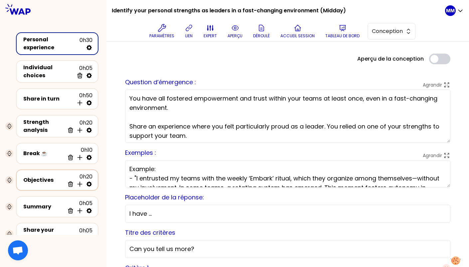
select select "share"
select select "false"
select select "Each"
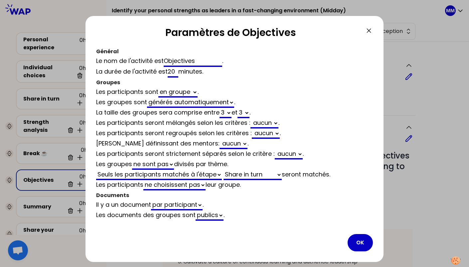
click at [367, 30] on icon at bounding box center [369, 31] width 8 height 8
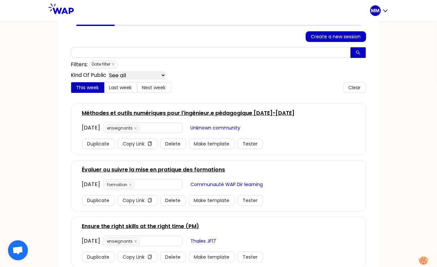
scroll to position [31, 0]
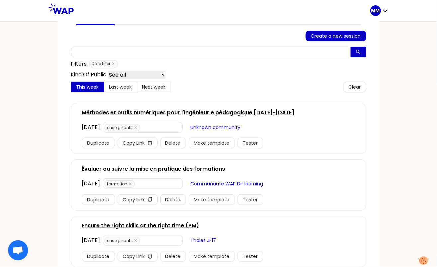
click at [156, 222] on link "Ensure the right skills at the right time (PM)" at bounding box center [140, 225] width 117 height 8
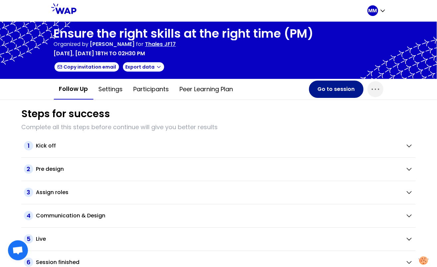
click at [316, 90] on button "Go to session" at bounding box center [336, 88] width 55 height 17
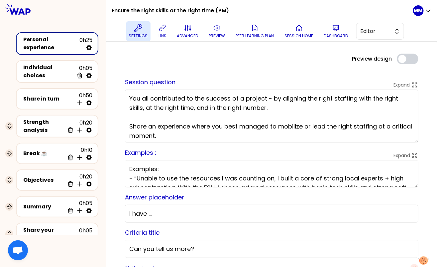
click at [138, 29] on icon at bounding box center [138, 28] width 8 height 8
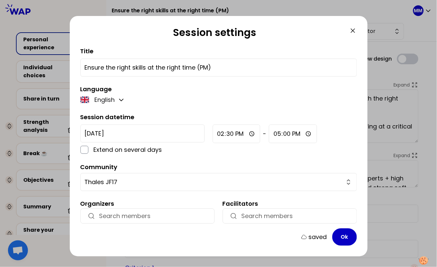
scroll to position [22, 0]
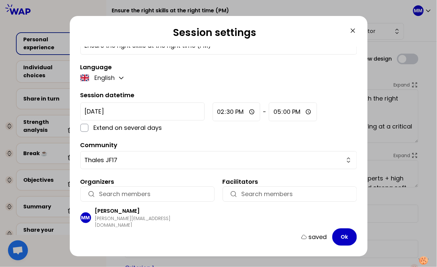
click at [351, 31] on icon at bounding box center [353, 31] width 8 height 8
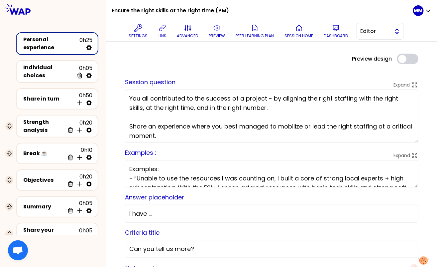
drag, startPoint x: 376, startPoint y: 32, endPoint x: 374, endPoint y: 39, distance: 7.4
click at [376, 32] on span "Editor" at bounding box center [376, 31] width 30 height 8
click at [374, 59] on span "Facilitator" at bounding box center [384, 59] width 29 height 8
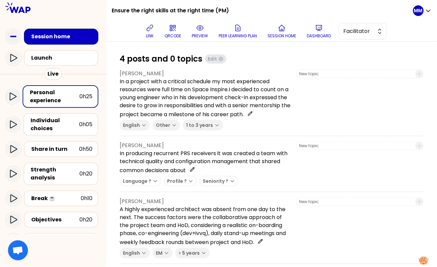
click at [202, 33] on p "preview" at bounding box center [200, 35] width 16 height 5
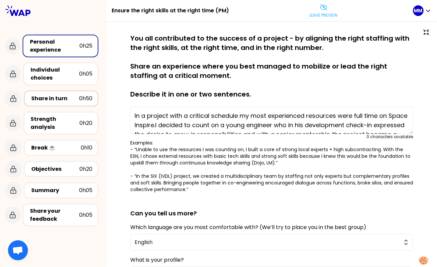
click at [59, 100] on div "Share in turn" at bounding box center [55, 98] width 48 height 8
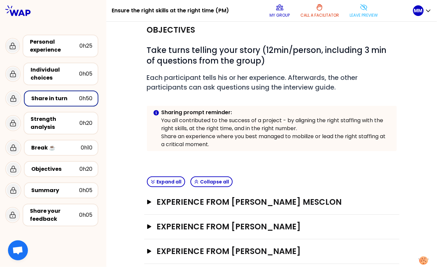
scroll to position [15, 0]
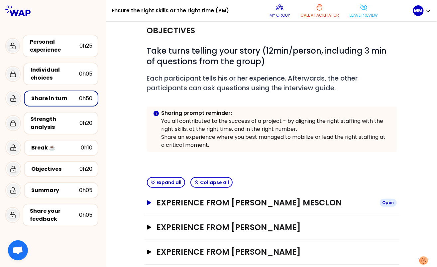
click at [157, 199] on h3 "Experience from [PERSON_NAME] Mesclon" at bounding box center [266, 202] width 218 height 11
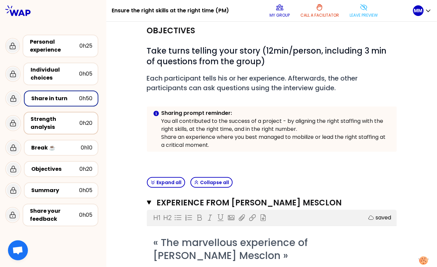
click at [47, 122] on div "Strength analysis" at bounding box center [55, 123] width 49 height 16
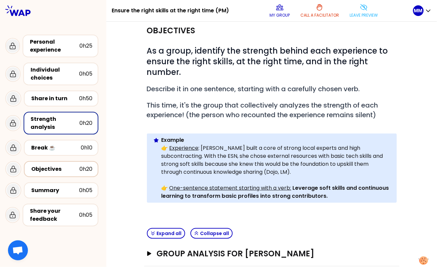
click at [46, 165] on div "Objectives" at bounding box center [55, 169] width 48 height 8
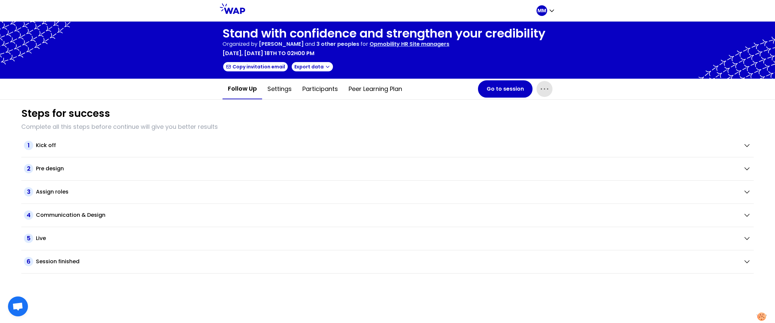
click at [548, 90] on icon "button" at bounding box center [544, 89] width 11 height 11
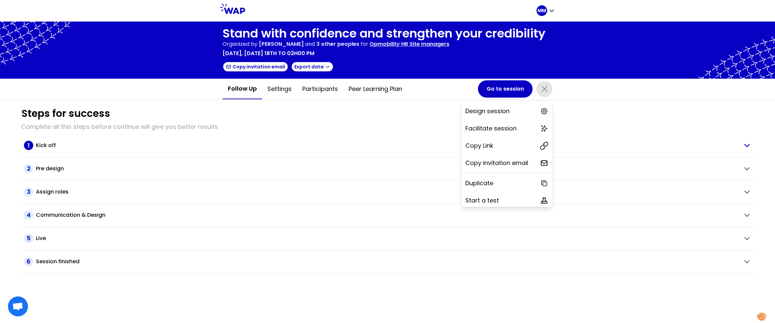
drag, startPoint x: 513, startPoint y: 147, endPoint x: 512, endPoint y: 142, distance: 4.8
click at [513, 147] on div "Copy Link" at bounding box center [506, 146] width 91 height 15
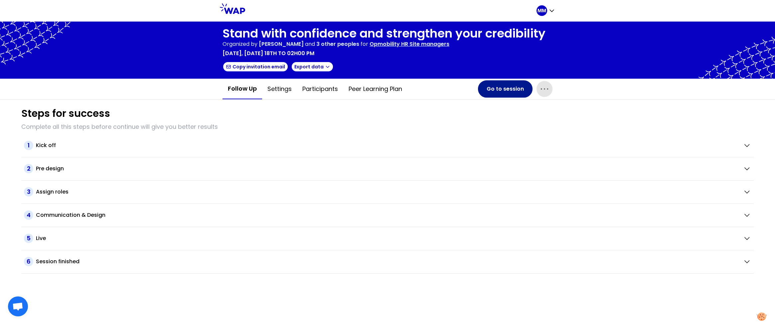
click at [496, 91] on button "Go to session" at bounding box center [505, 88] width 55 height 17
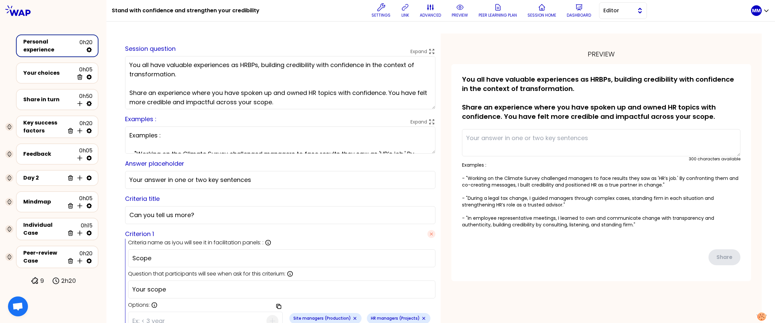
click at [641, 4] on button "Editor" at bounding box center [623, 10] width 48 height 17
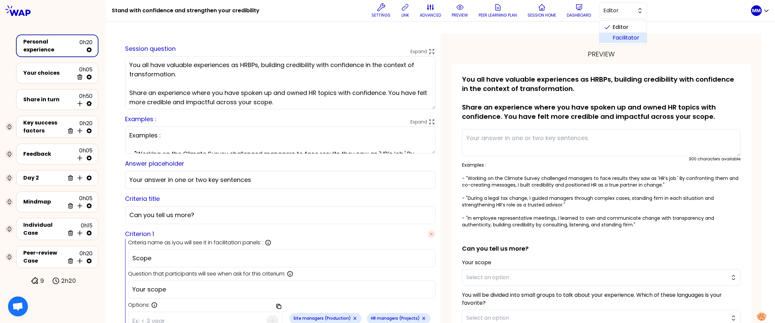
click at [627, 38] on span "Facilitator" at bounding box center [626, 38] width 29 height 8
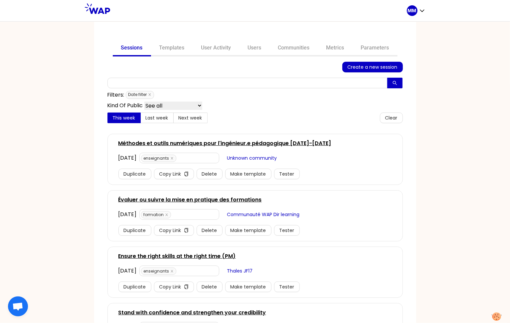
click at [197, 254] on link "Ensure the right skills at the right time (PM)" at bounding box center [176, 257] width 117 height 8
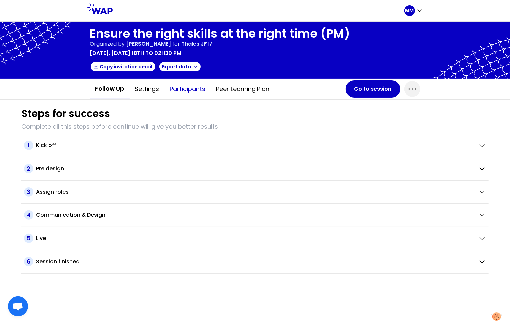
click at [182, 85] on button "Participants" at bounding box center [188, 89] width 46 height 20
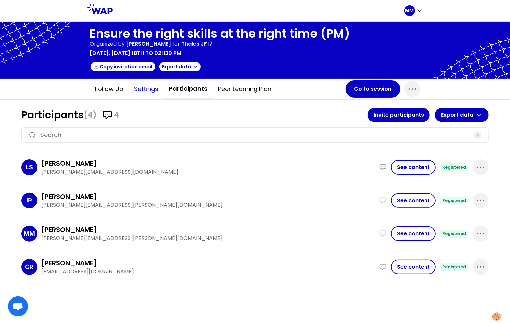
click at [152, 90] on button "Settings" at bounding box center [146, 89] width 35 height 20
